Goal: Information Seeking & Learning: Learn about a topic

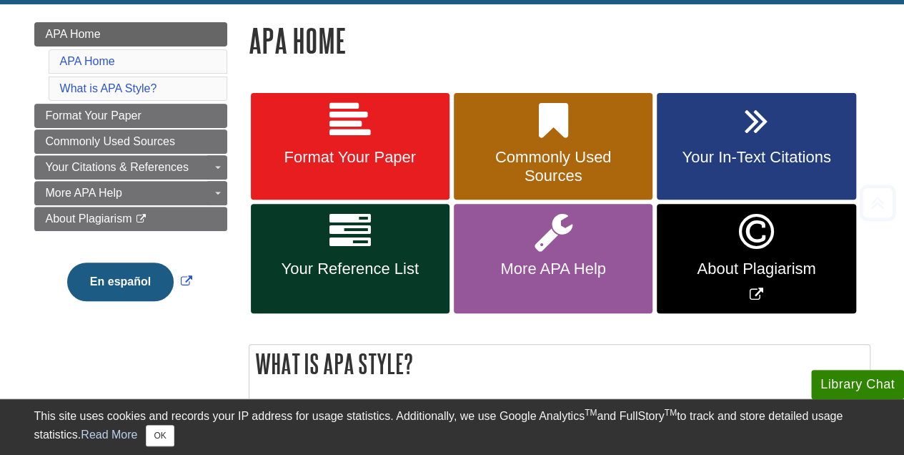
scroll to position [214, 0]
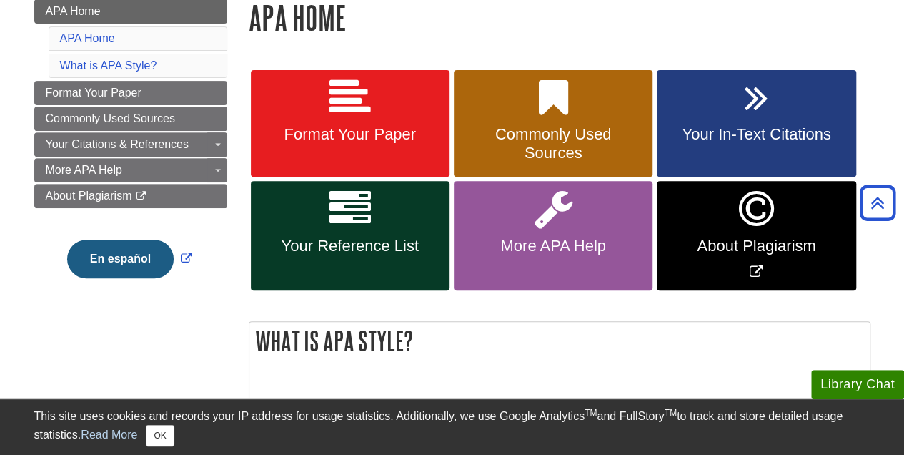
click at [0, 0] on link "References: Articles" at bounding box center [0, 0] width 0 height 0
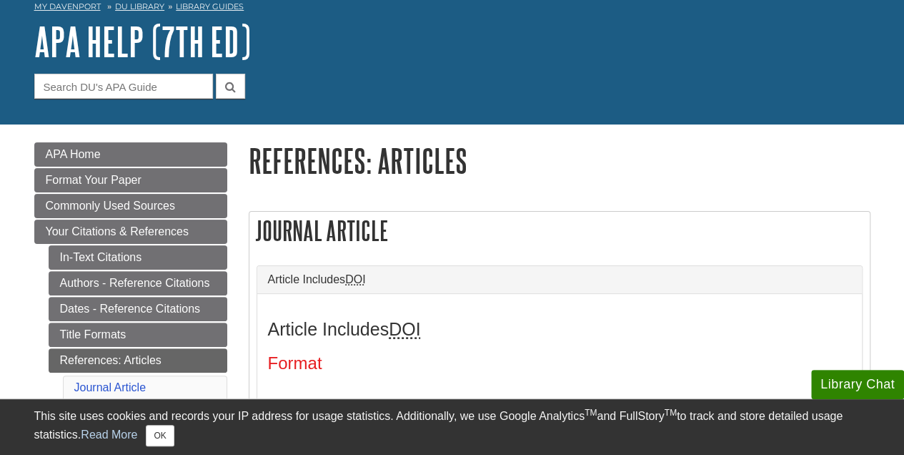
scroll to position [143, 0]
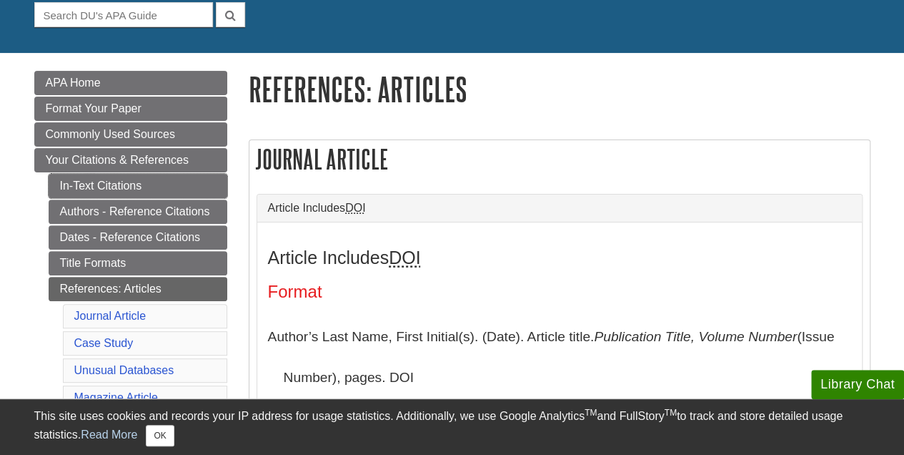
click at [99, 179] on link "In-Text Citations" at bounding box center [138, 186] width 179 height 24
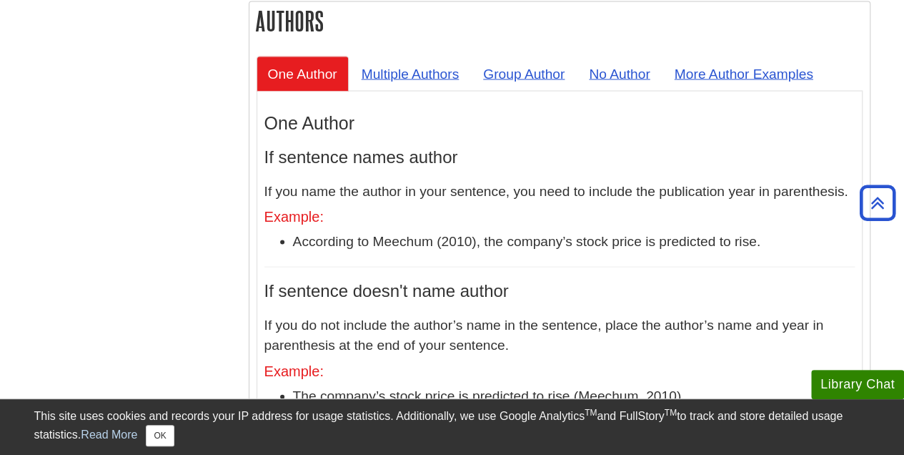
scroll to position [1358, 0]
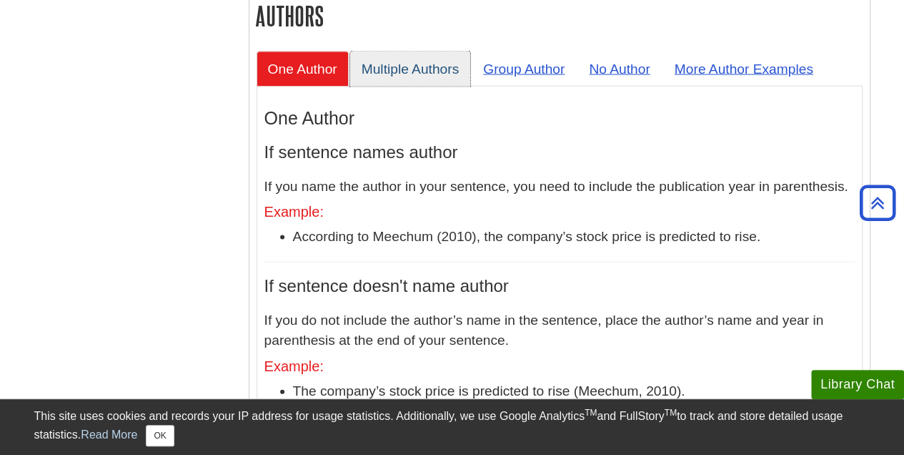
click at [410, 51] on link "Multiple Authors" at bounding box center [410, 68] width 121 height 35
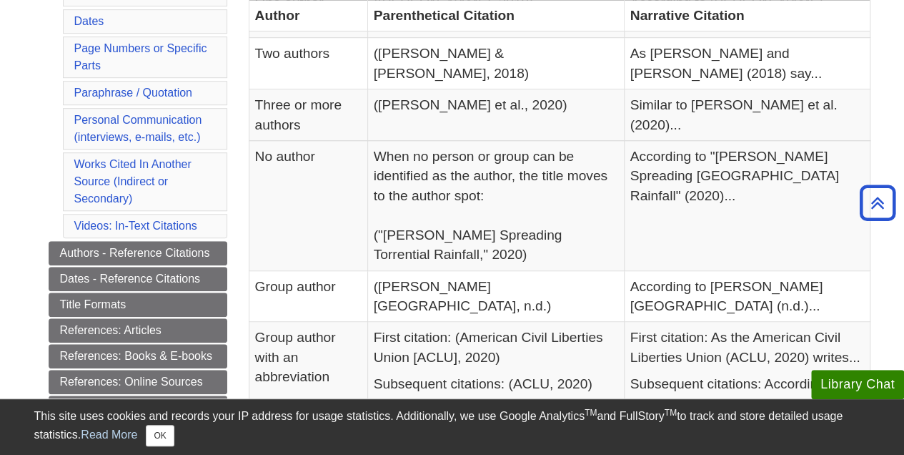
scroll to position [429, 0]
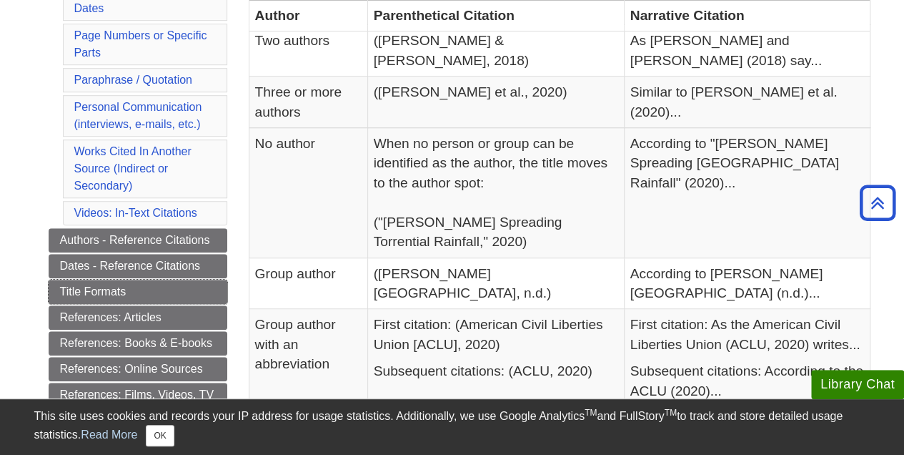
click at [84, 280] on link "Title Formats" at bounding box center [138, 292] width 179 height 24
